Goal: Information Seeking & Learning: Learn about a topic

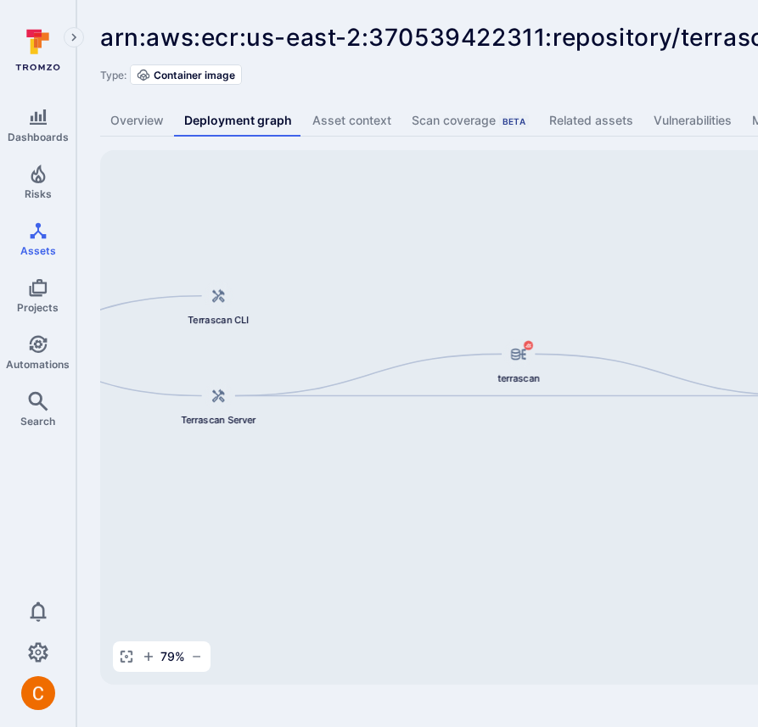
drag, startPoint x: 504, startPoint y: 284, endPoint x: 221, endPoint y: 220, distance: 290.6
click at [221, 220] on div "terrascan terrascan Terrascan CLI Tromzo-Vulnerable-Code/terrascan Terrascan Se…" at bounding box center [653, 417] width 1106 height 534
drag, startPoint x: 452, startPoint y: 291, endPoint x: 625, endPoint y: 266, distance: 174.9
click at [625, 266] on div "terrascan terrascan Terrascan CLI Tromzo-Vulnerable-Code/terrascan Terrascan Se…" at bounding box center [653, 417] width 1106 height 534
drag, startPoint x: 602, startPoint y: 228, endPoint x: 144, endPoint y: 212, distance: 458.4
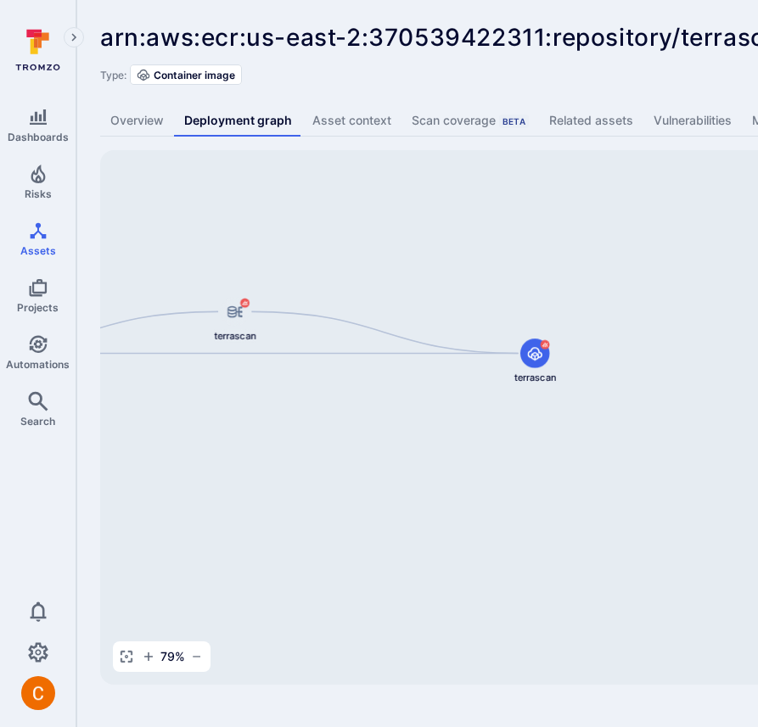
click at [144, 212] on div "terrascan terrascan Terrascan CLI Tromzo-Vulnerable-Code/terrascan Terrascan Se…" at bounding box center [653, 417] width 1106 height 534
drag, startPoint x: 183, startPoint y: 449, endPoint x: 279, endPoint y: 449, distance: 95.9
click at [279, 449] on div "terrascan terrascan Terrascan CLI Tromzo-Vulnerable-Code/terrascan Terrascan Se…" at bounding box center [653, 417] width 1106 height 534
click at [128, 654] on icon "button" at bounding box center [127, 657] width 14 height 14
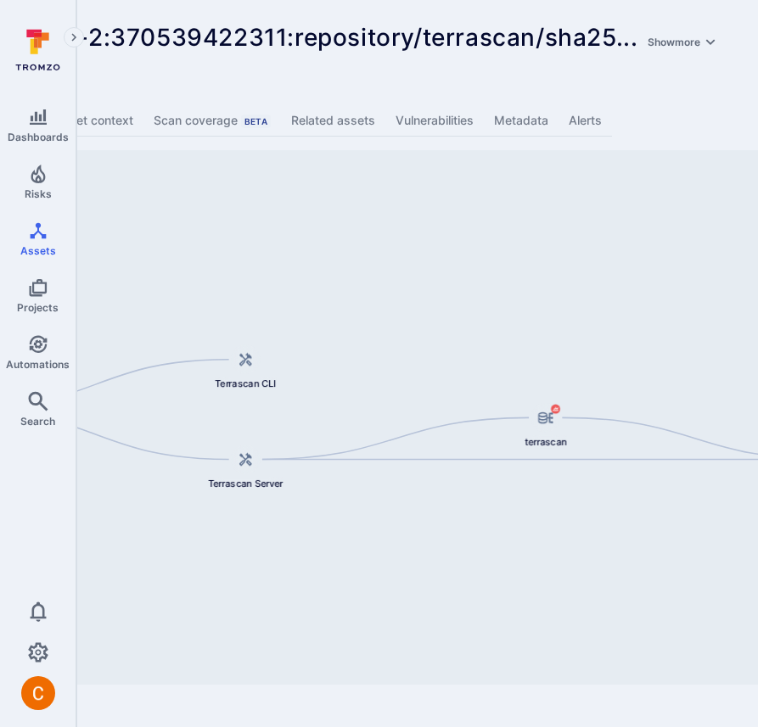
scroll to position [0, 171]
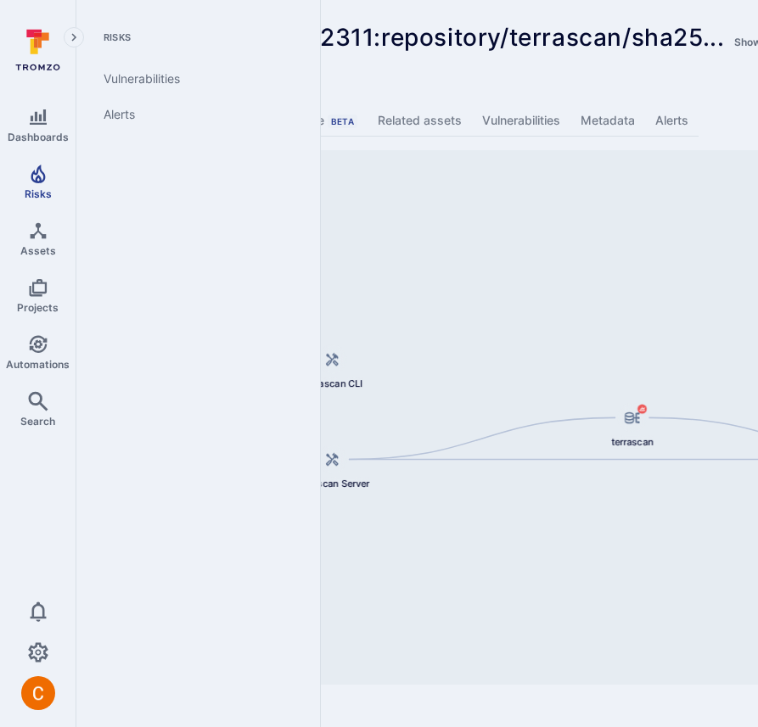
click at [38, 188] on span "Risks" at bounding box center [38, 193] width 27 height 13
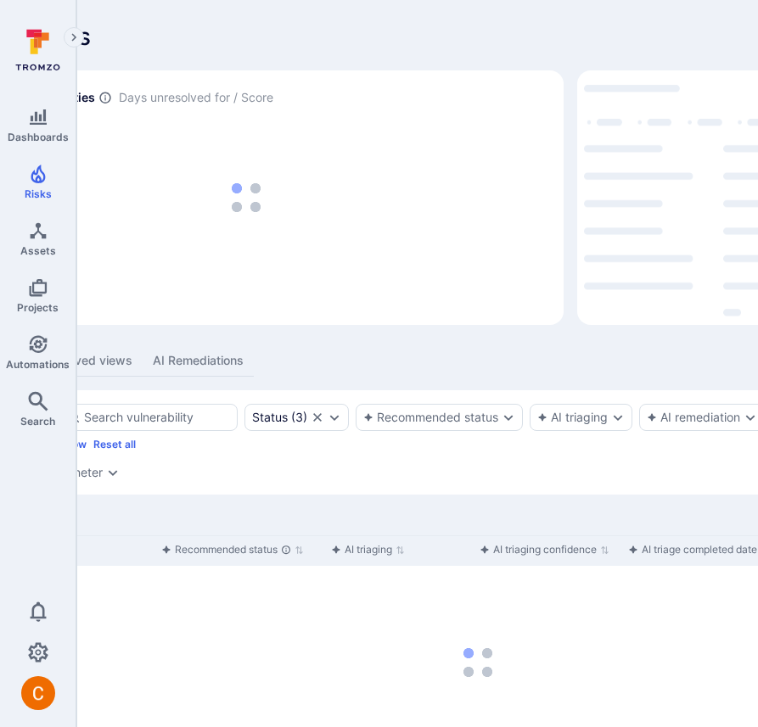
scroll to position [1, 171]
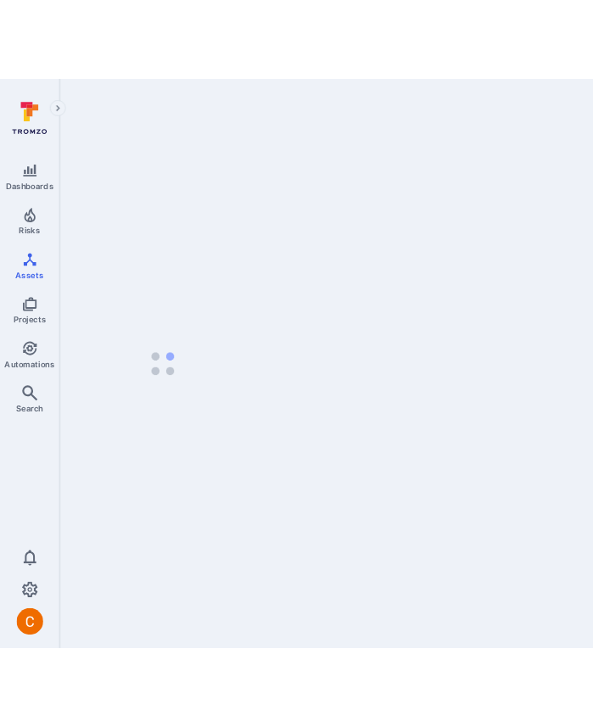
scroll to position [0, 171]
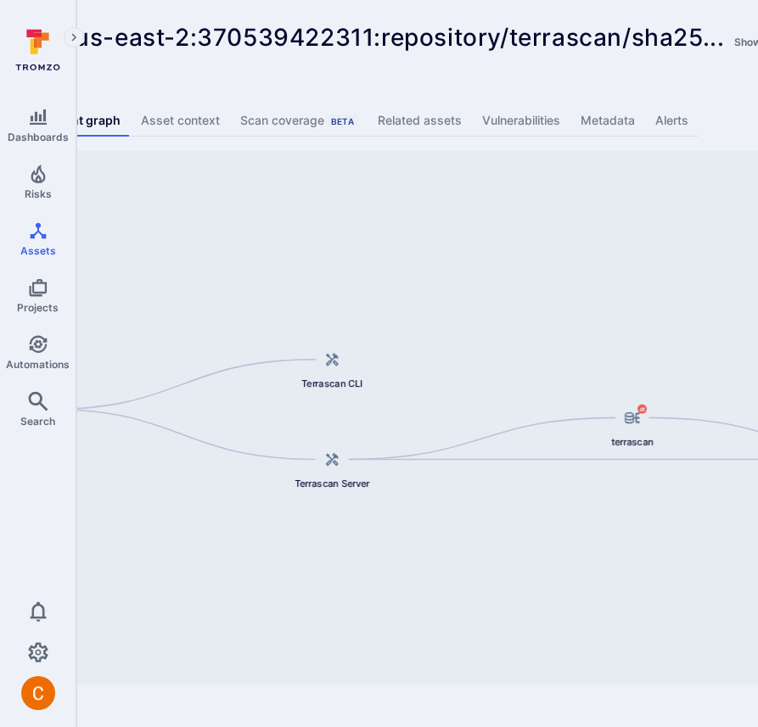
click at [170, 115] on link "Asset context" at bounding box center [180, 120] width 99 height 31
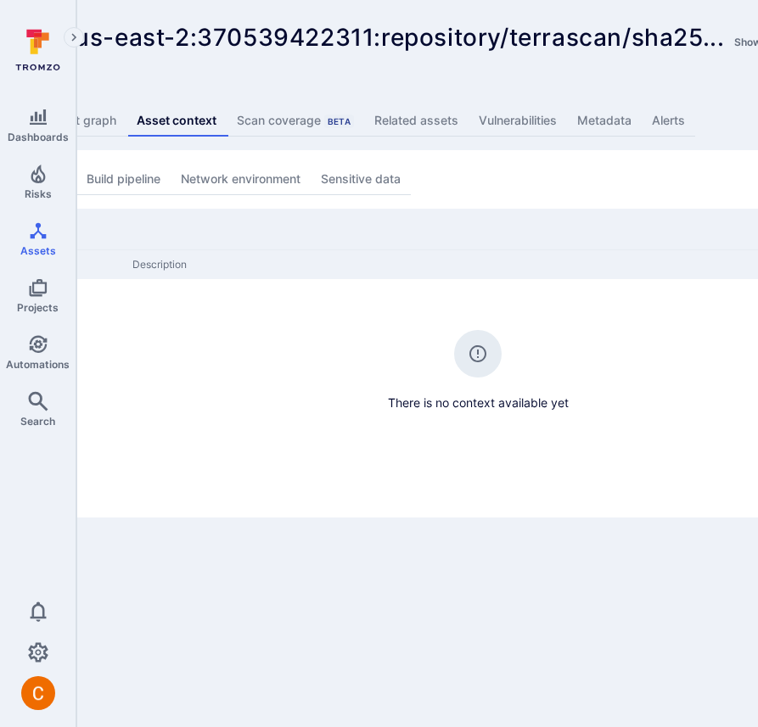
click at [97, 120] on link "Deployment graph" at bounding box center [65, 120] width 124 height 31
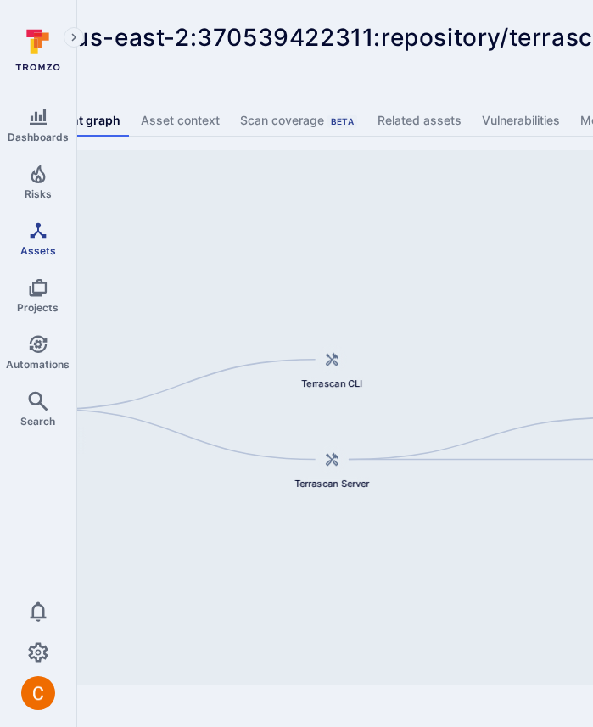
click at [37, 241] on link "Assets" at bounding box center [38, 239] width 76 height 50
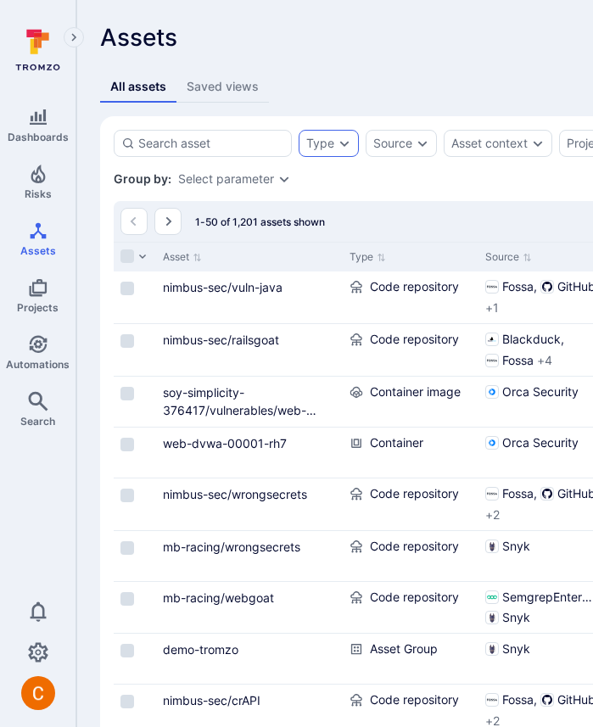
click at [336, 153] on div "Type" at bounding box center [329, 143] width 60 height 27
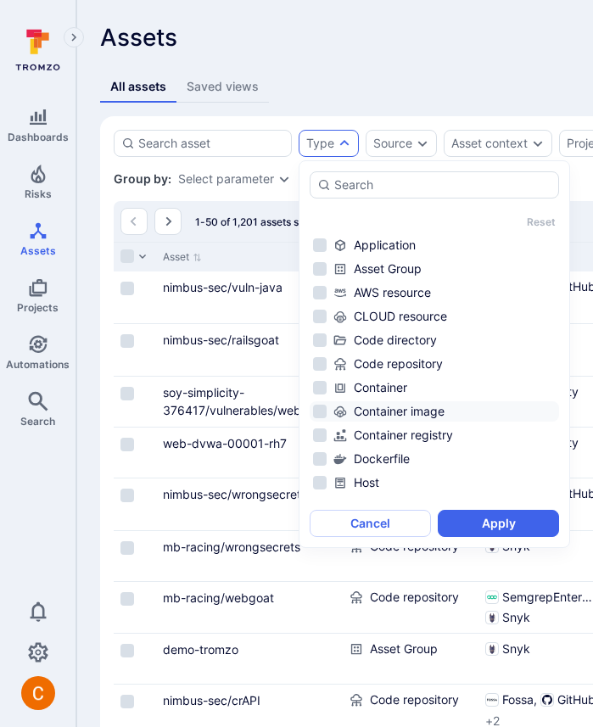
click at [440, 405] on div "Container image" at bounding box center [444, 411] width 222 height 17
click at [474, 522] on button "Apply" at bounding box center [498, 523] width 121 height 27
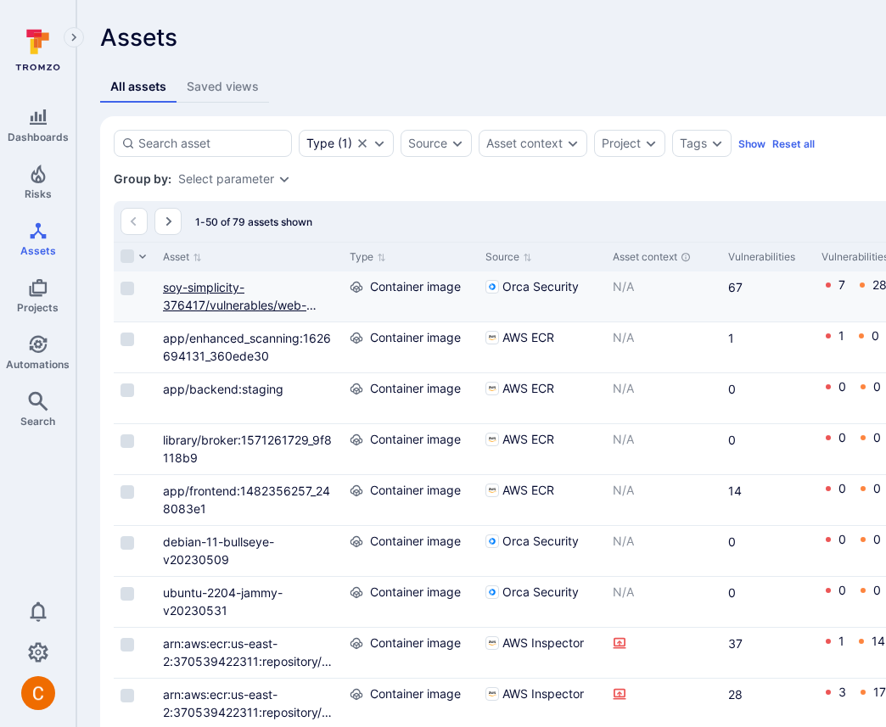
click at [183, 300] on link "soy-simplicity-376417/vulnerables/web-dvwa:latest" at bounding box center [240, 305] width 154 height 50
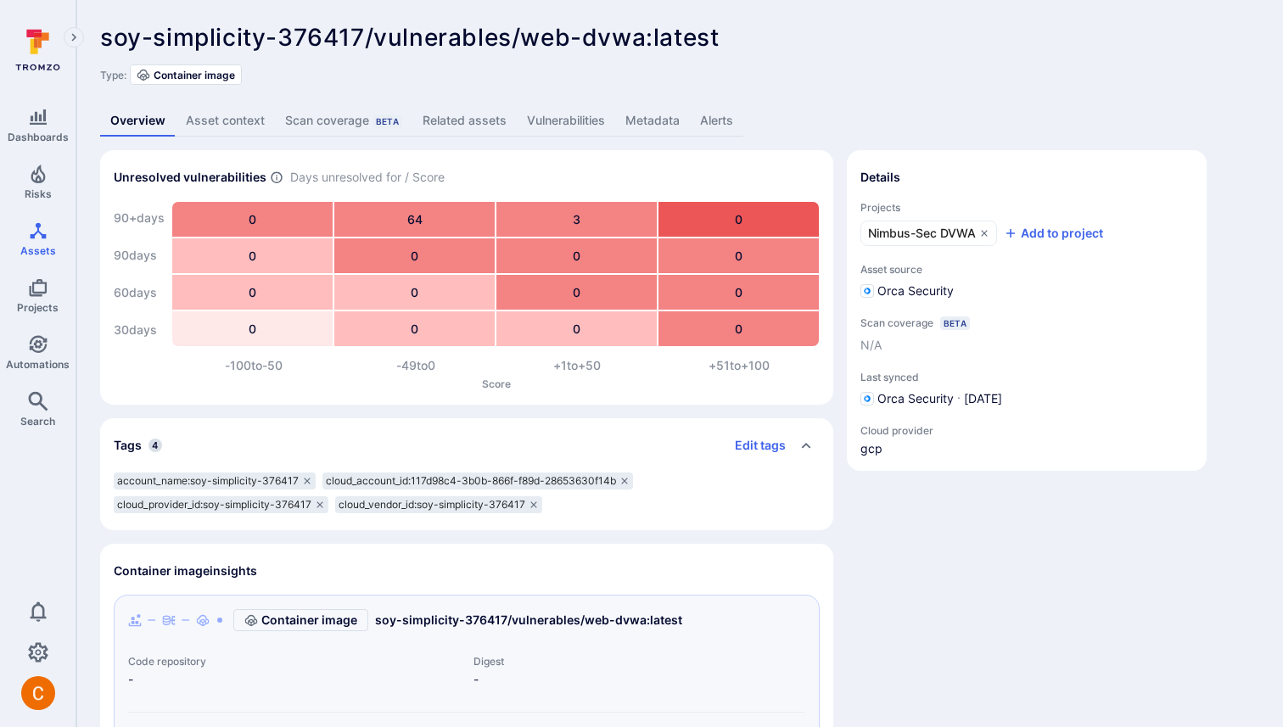
scroll to position [213, 0]
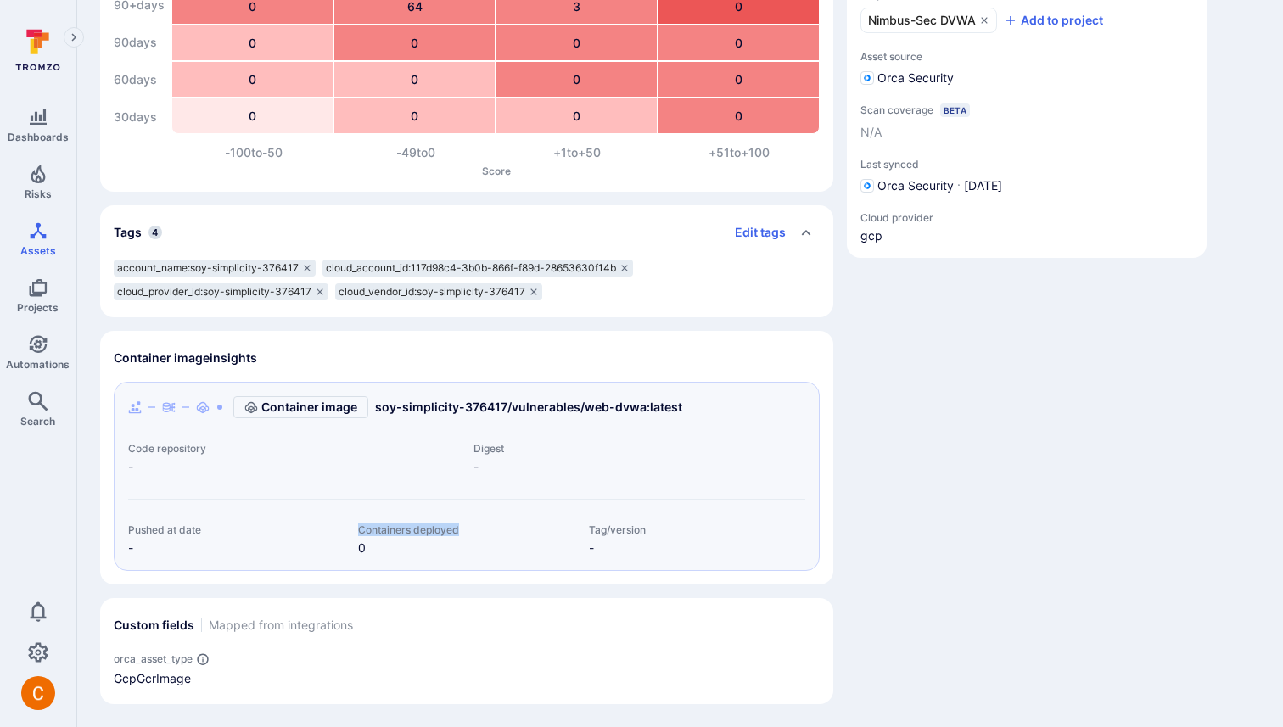
drag, startPoint x: 360, startPoint y: 532, endPoint x: 506, endPoint y: 532, distance: 146.8
click at [506, 532] on span "Containers deployed" at bounding box center [466, 529] width 216 height 13
copy span "Containers deployed"
